Goal: Transaction & Acquisition: Purchase product/service

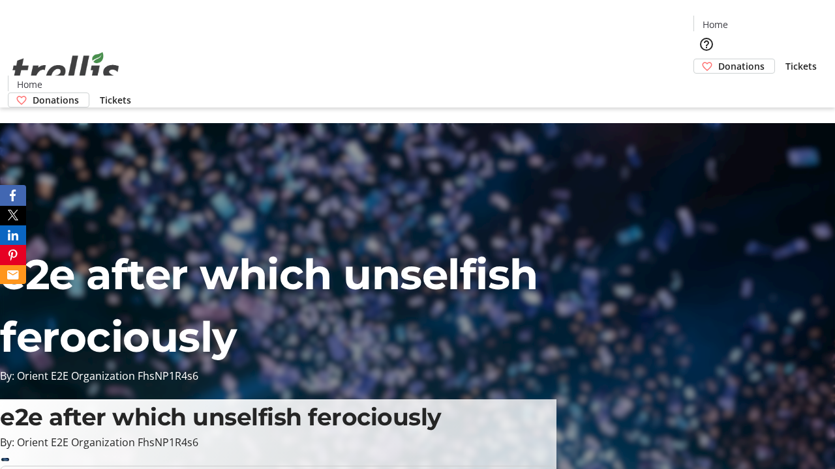
click at [718, 59] on span "Donations" at bounding box center [741, 66] width 46 height 14
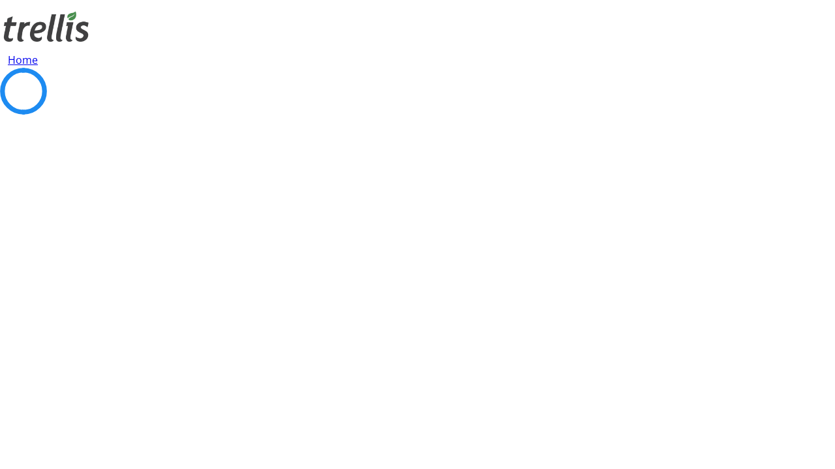
select select "CA"
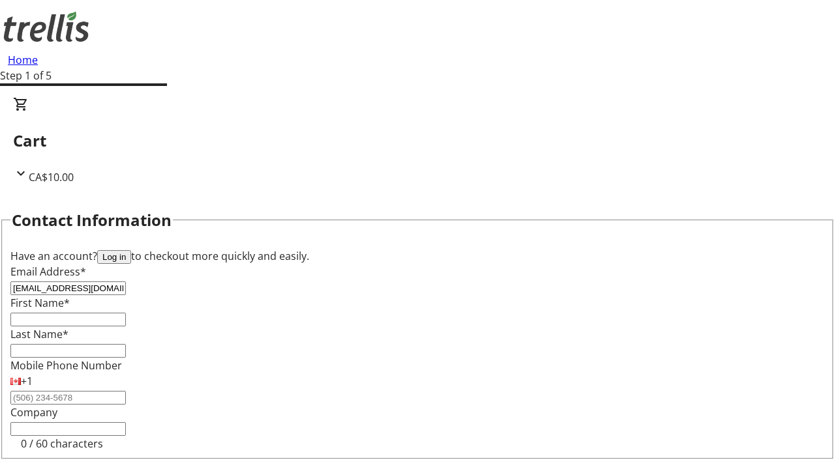
type input "[EMAIL_ADDRESS][DOMAIN_NAME]"
type input "Vivienne"
type input "Ferry"
type input "[STREET_ADDRESS][PERSON_NAME]"
type input "Kelowna"
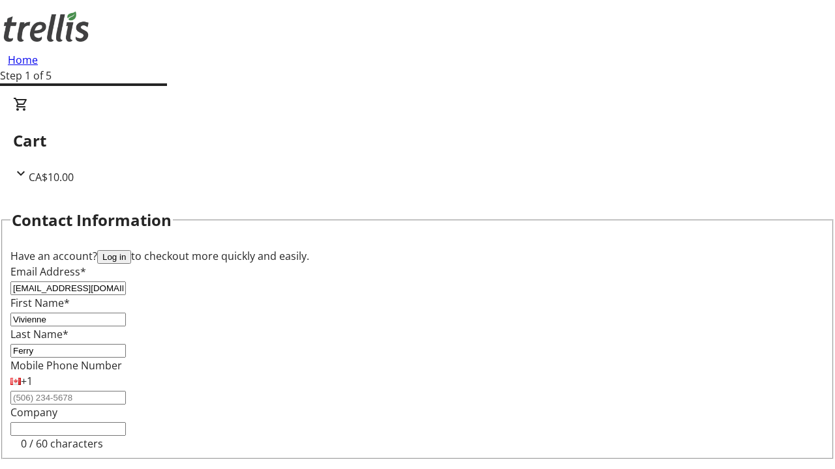
select select "BC"
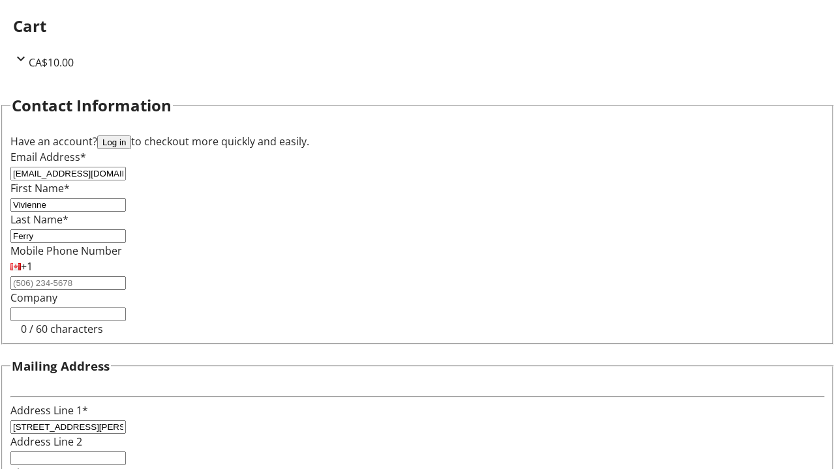
type input "Kelowna"
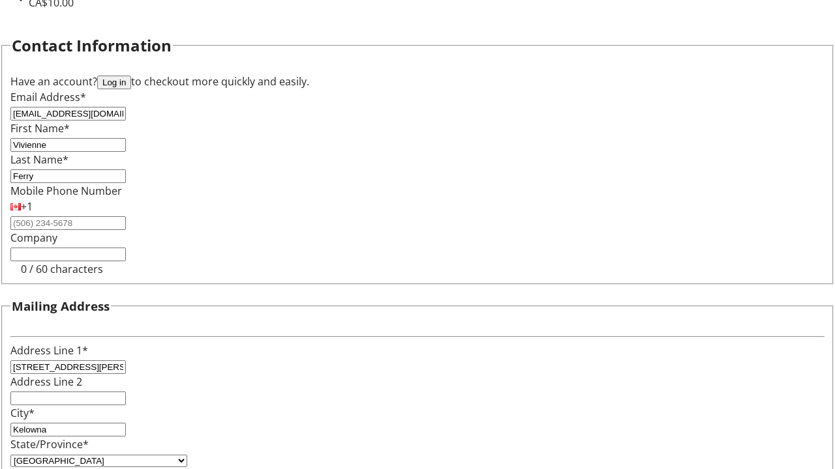
type input "V1Y 0C2"
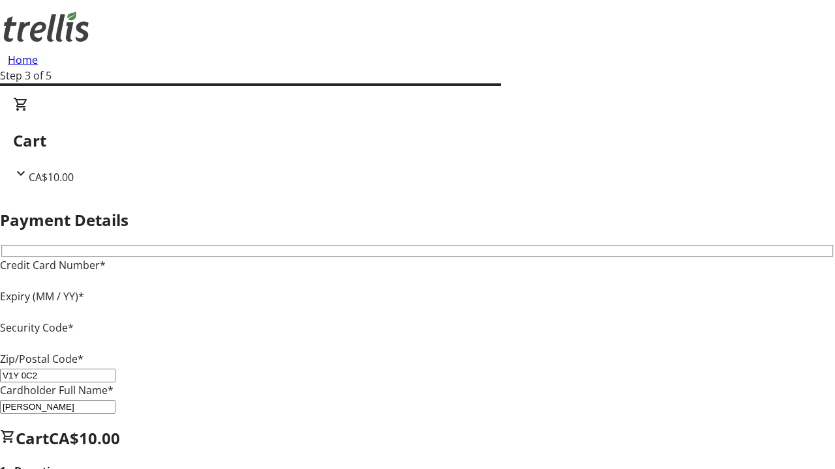
type input "V1Y 0C2"
